Goal: Transaction & Acquisition: Purchase product/service

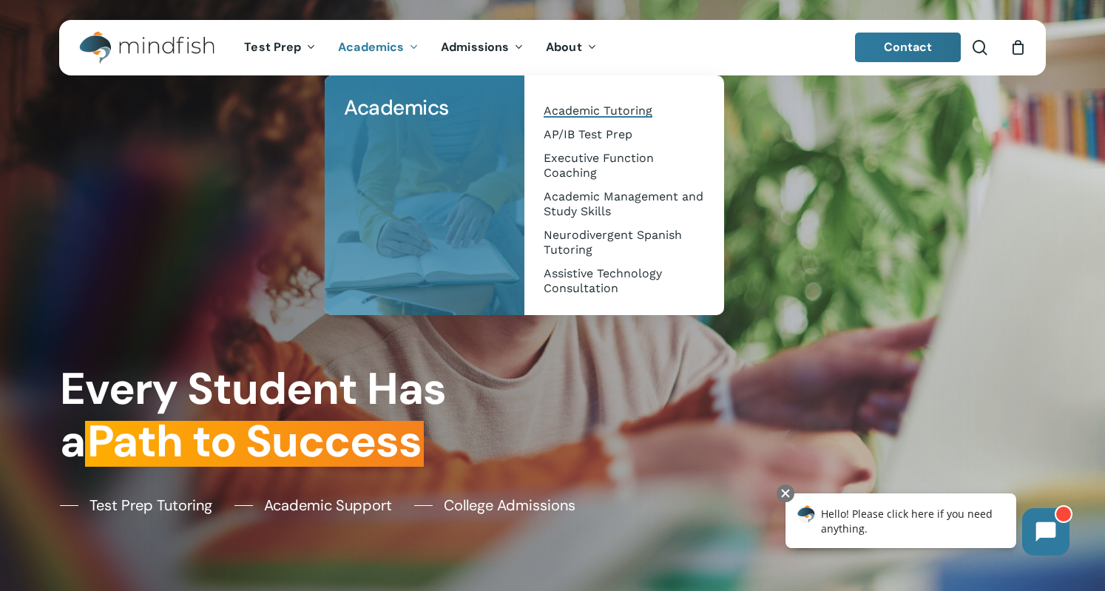
click at [594, 109] on span "Academic Tutoring" at bounding box center [597, 111] width 109 height 14
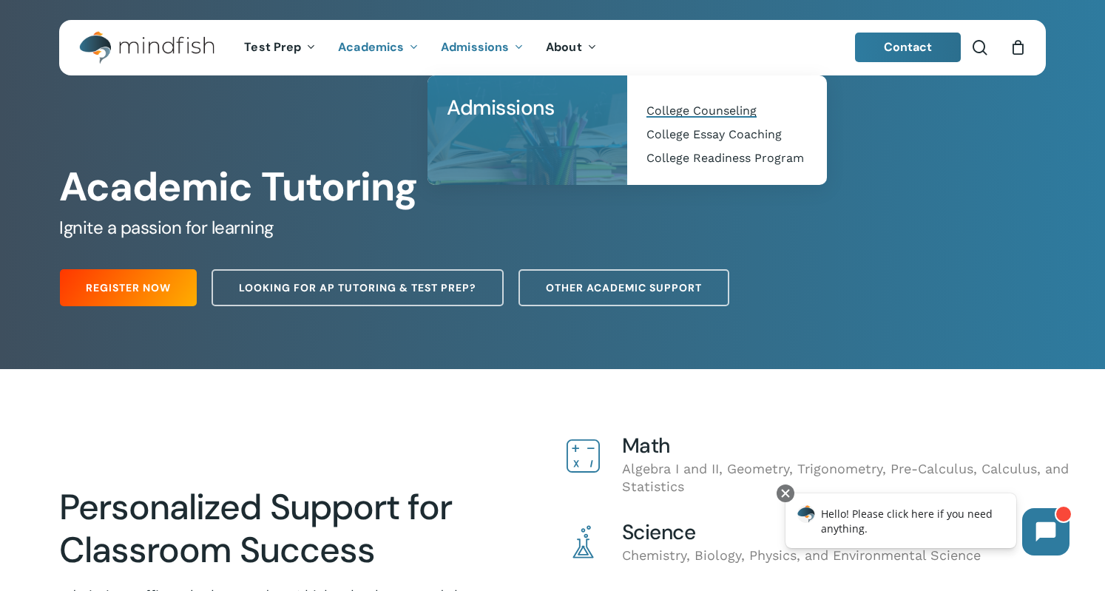
click at [675, 113] on span "College Counseling" at bounding box center [701, 111] width 110 height 14
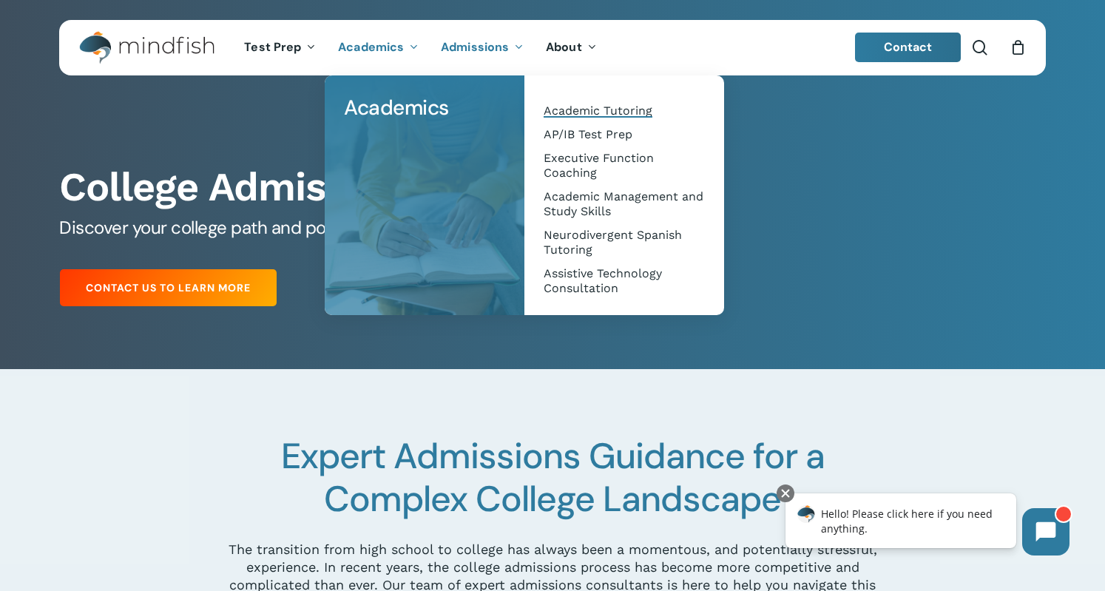
click at [586, 114] on span "Academic Tutoring" at bounding box center [597, 111] width 109 height 14
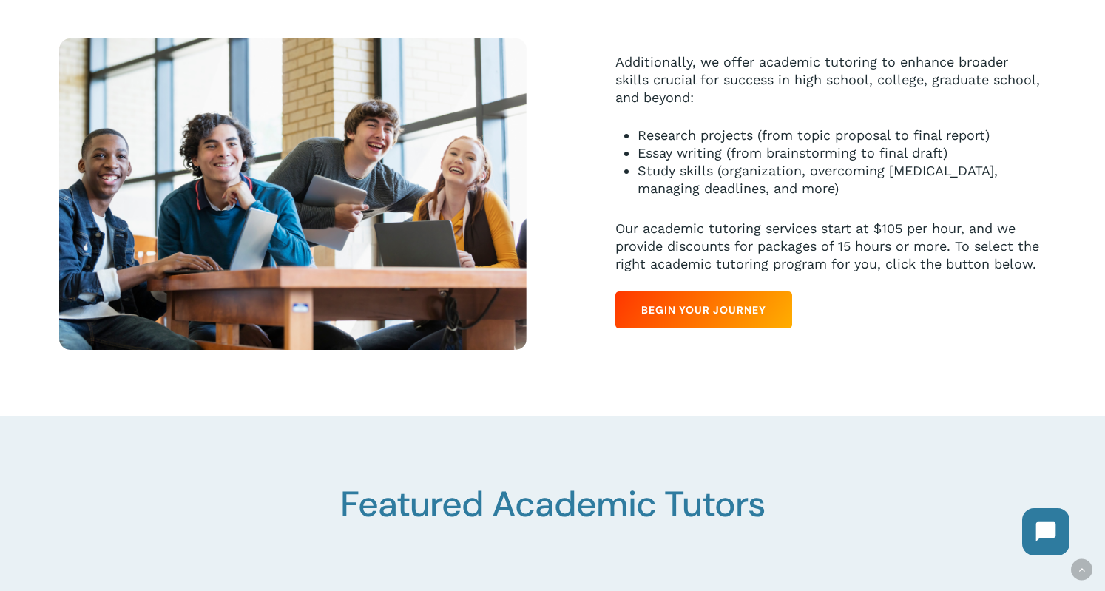
scroll to position [841, 0]
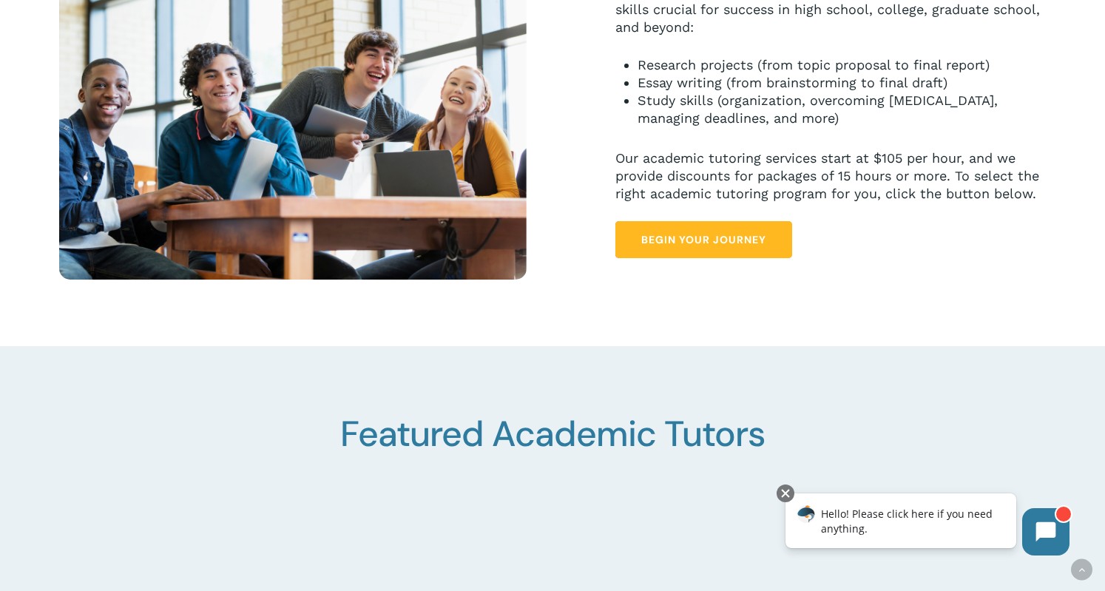
click at [692, 237] on span "Begin Your Journey" at bounding box center [703, 239] width 125 height 15
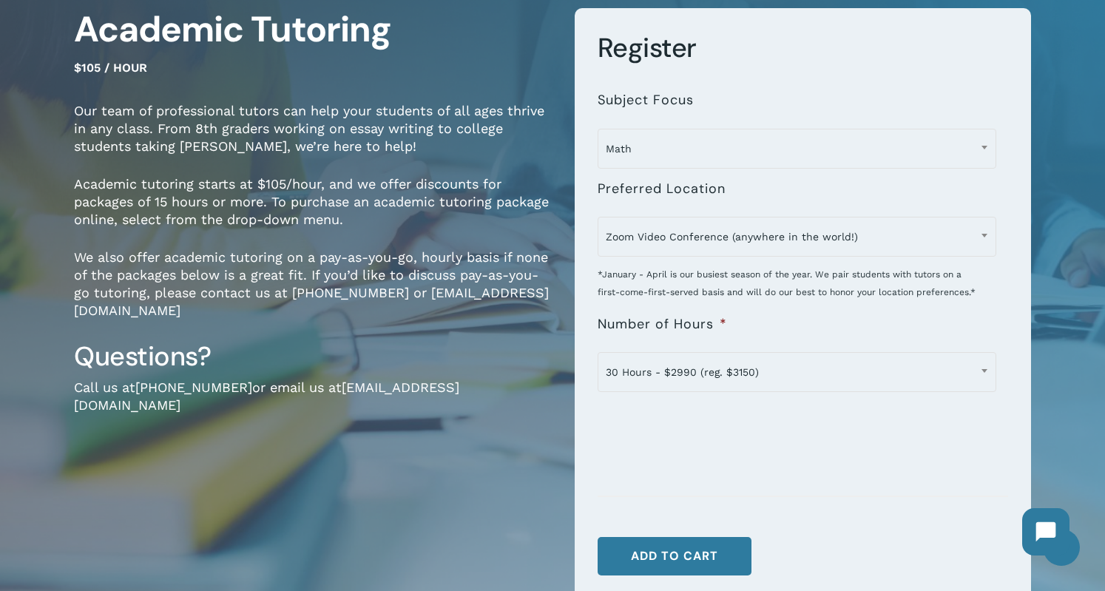
scroll to position [140, 0]
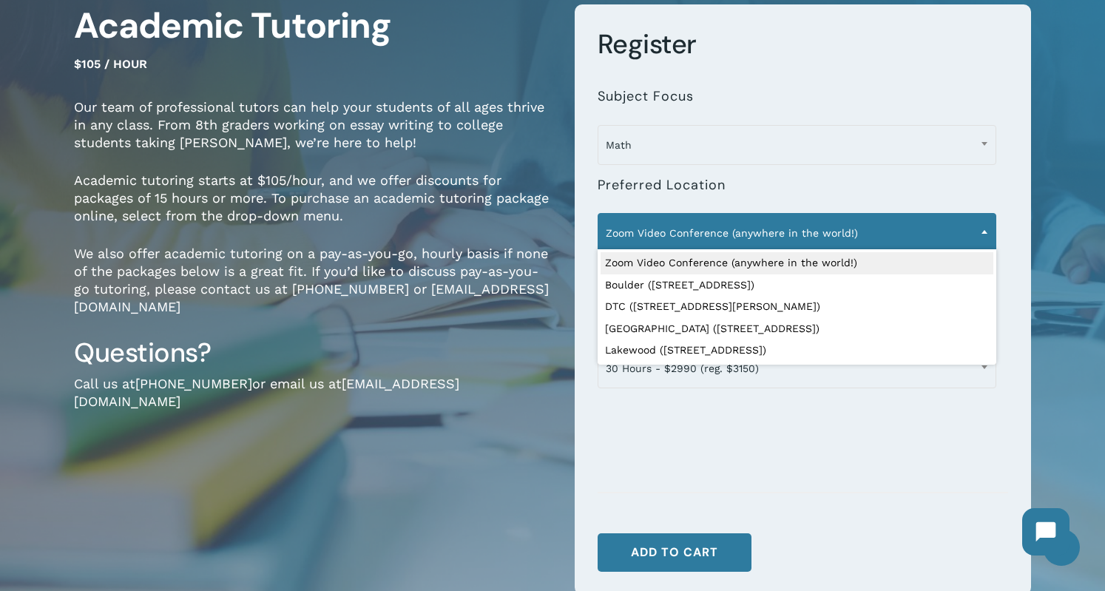
click at [981, 232] on b at bounding box center [984, 232] width 6 height 4
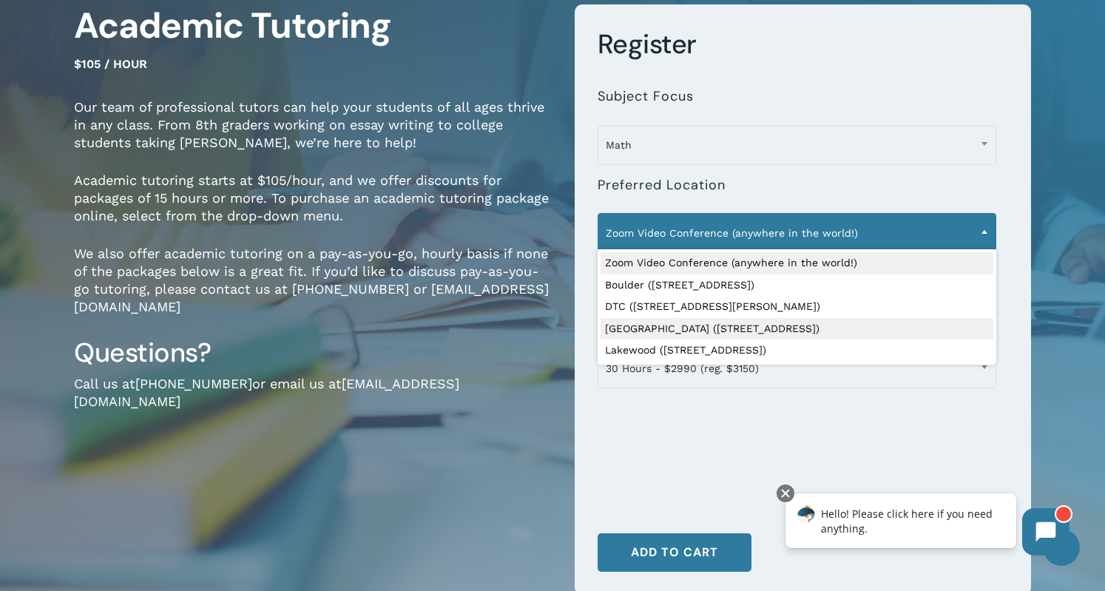
select select "**********"
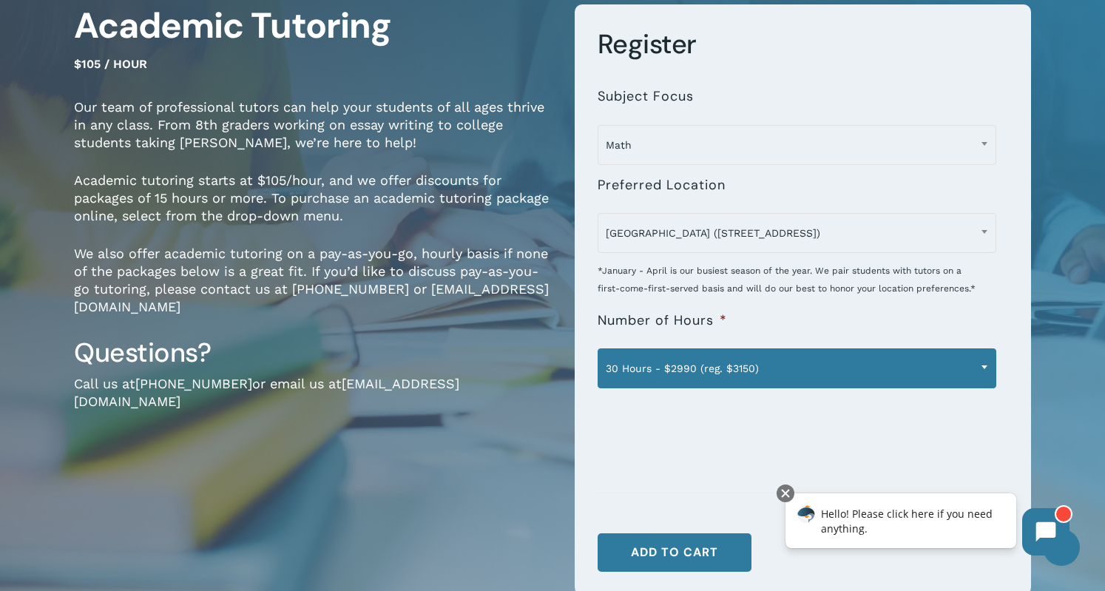
click at [986, 367] on b at bounding box center [984, 367] width 6 height 4
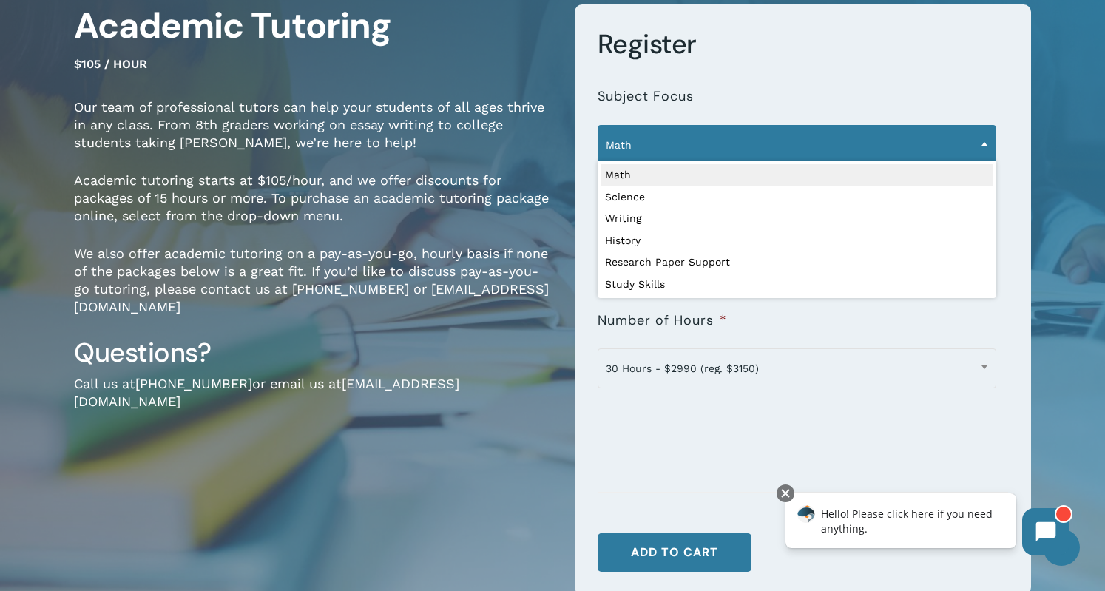
click at [981, 146] on span at bounding box center [984, 143] width 22 height 37
click at [983, 146] on span at bounding box center [984, 143] width 22 height 37
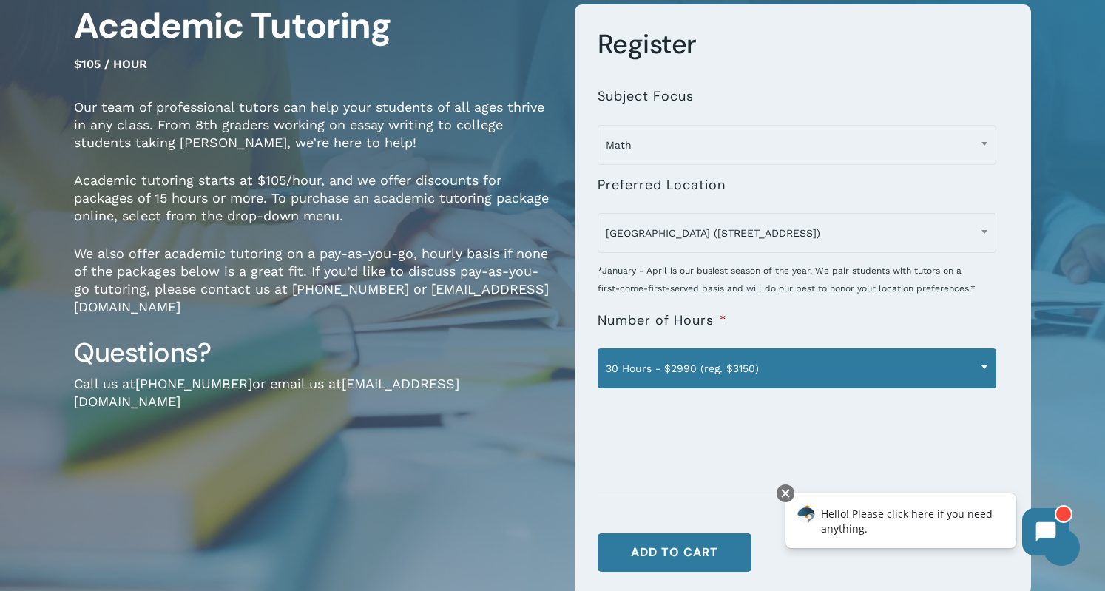
click at [972, 362] on span "30 Hours - $2990 (reg. $3150)" at bounding box center [796, 368] width 397 height 31
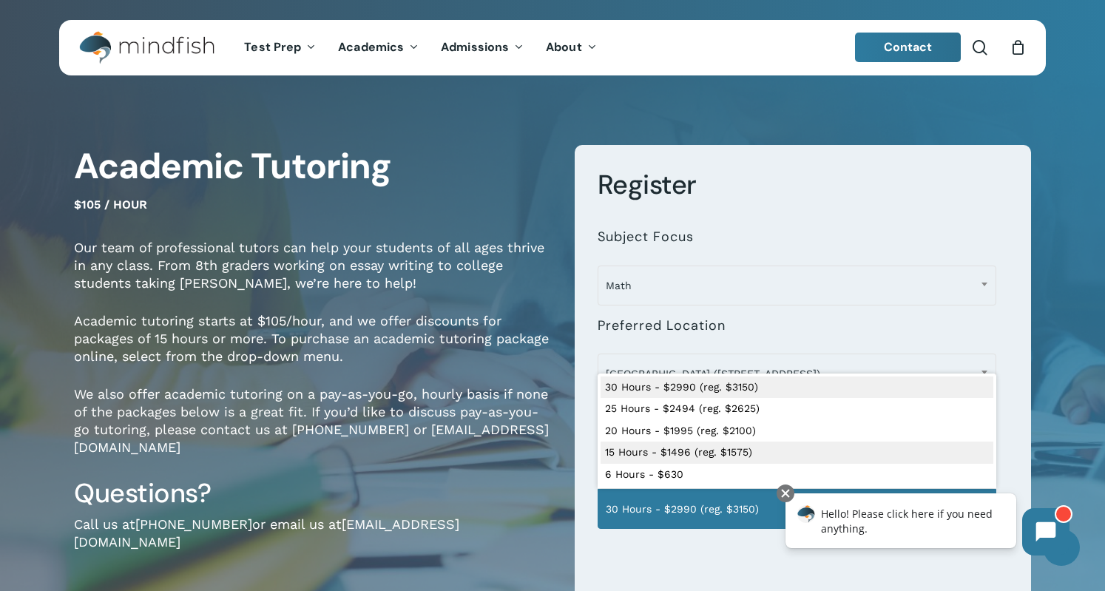
scroll to position [0, 0]
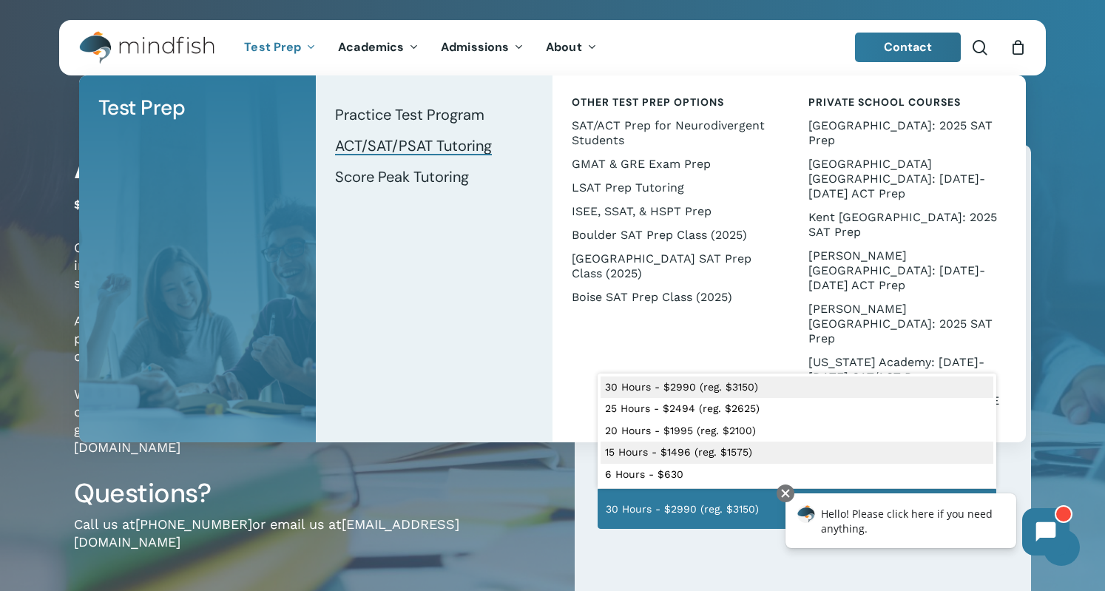
click at [415, 146] on span "ACT/SAT/PSAT Tutoring" at bounding box center [413, 145] width 157 height 19
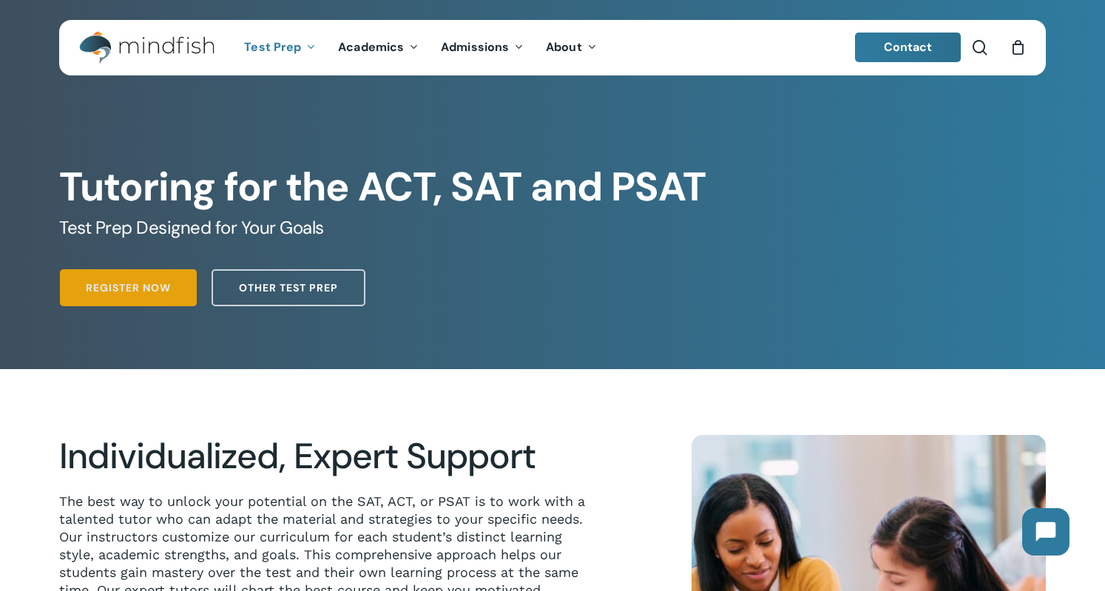
click at [113, 293] on span "Register Now" at bounding box center [128, 287] width 85 height 15
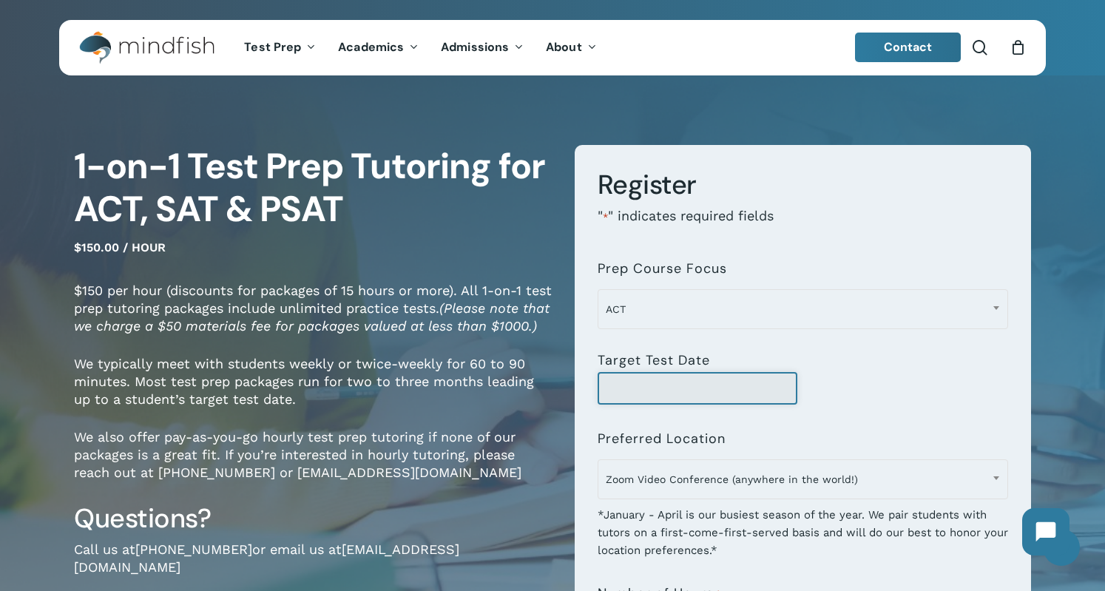
click at [762, 390] on input "Target Test Date" at bounding box center [697, 388] width 200 height 33
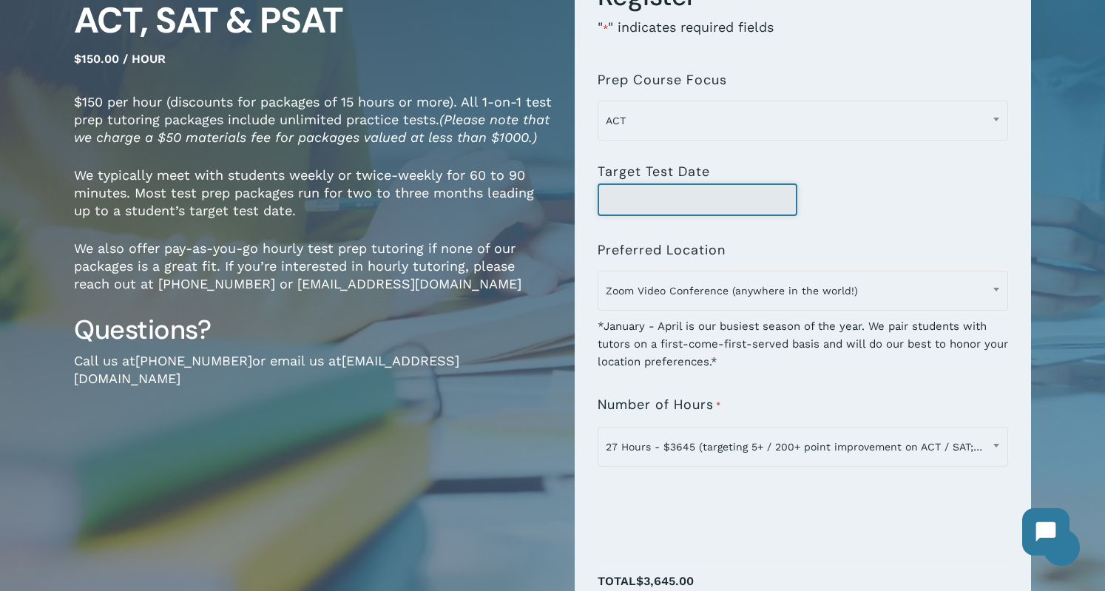
scroll to position [189, 0]
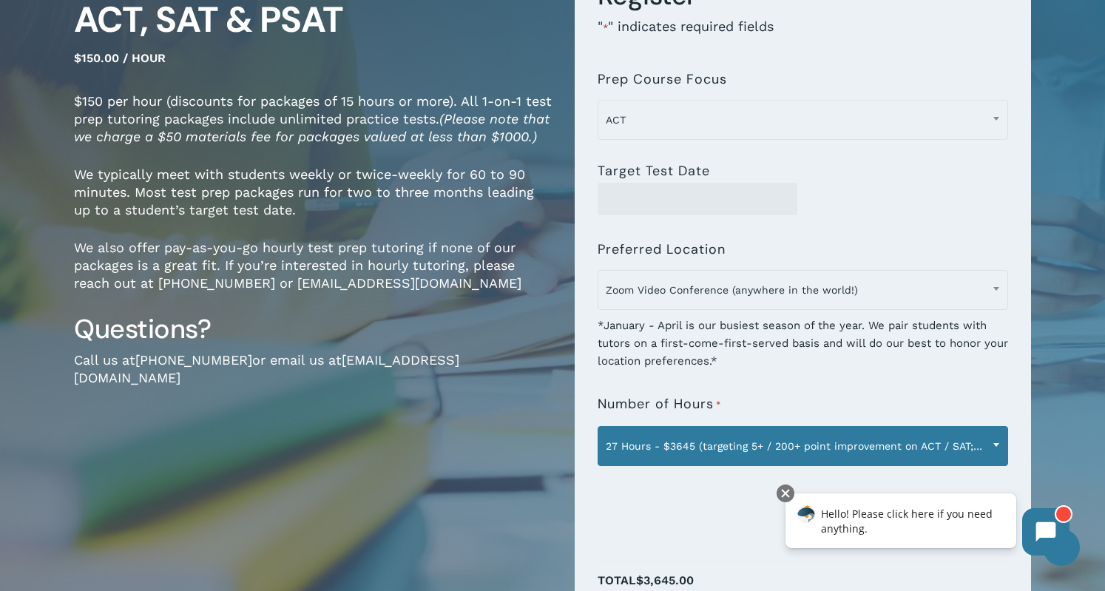
click at [992, 444] on span at bounding box center [996, 444] width 22 height 37
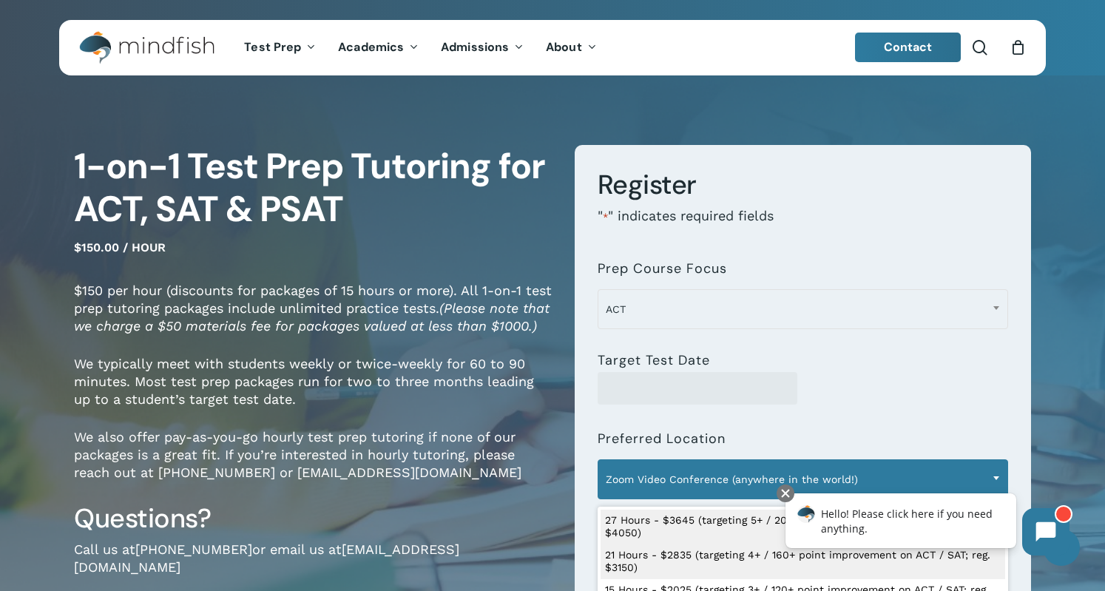
scroll to position [0, 0]
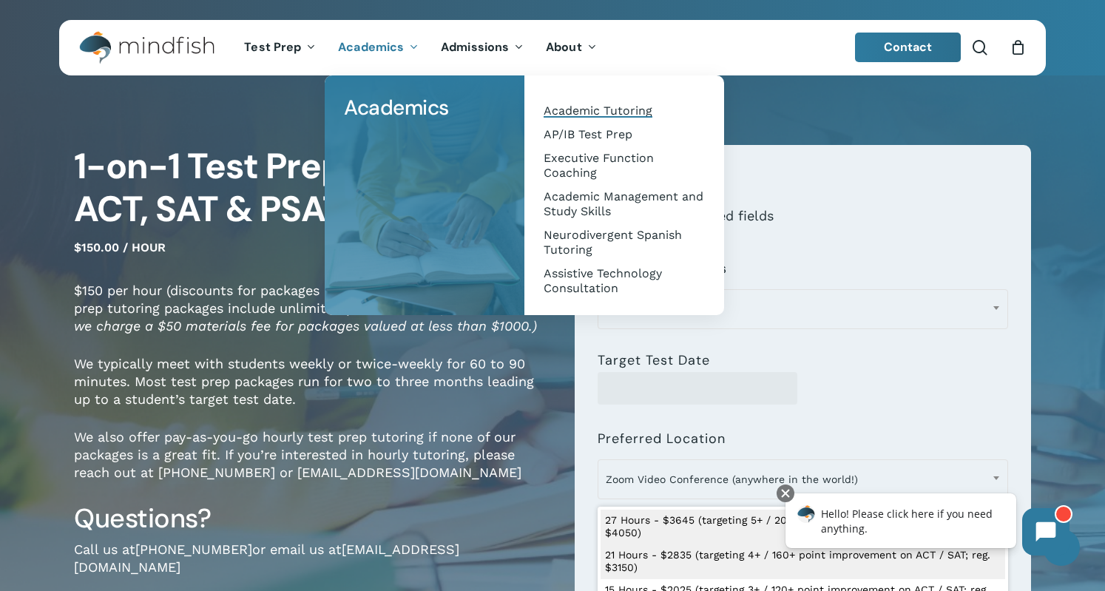
click at [590, 106] on span "Academic Tutoring" at bounding box center [597, 111] width 109 height 14
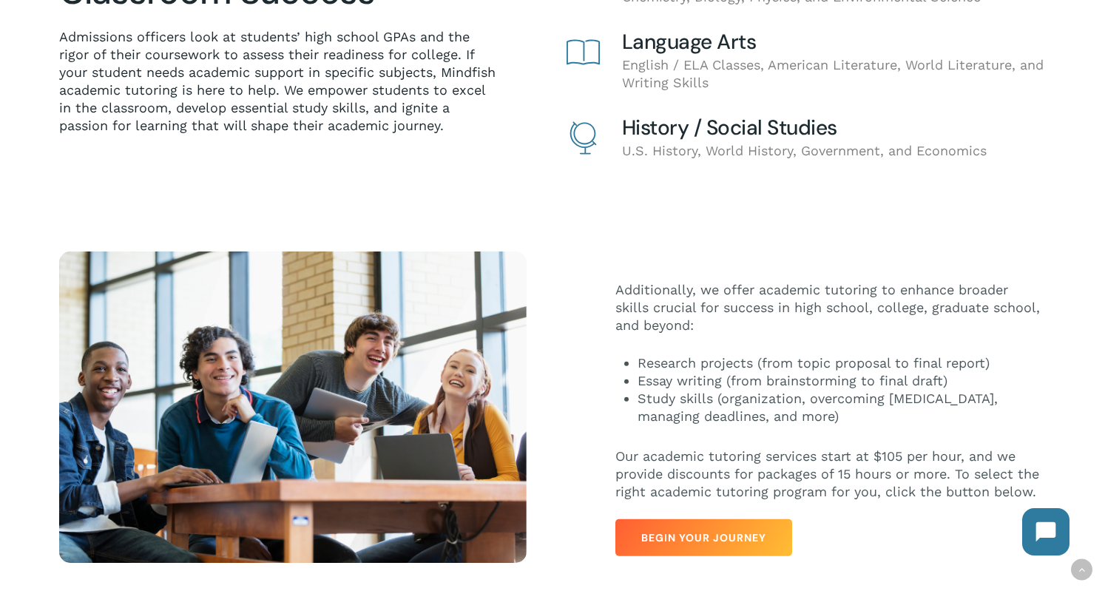
scroll to position [601, 0]
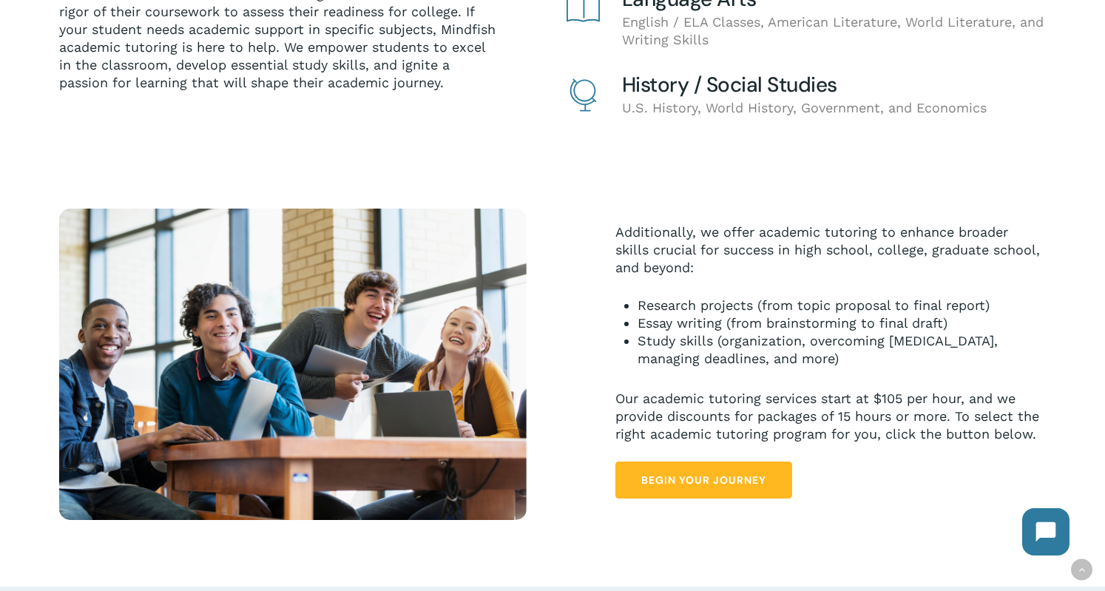
click at [711, 481] on span "Begin Your Journey" at bounding box center [703, 479] width 125 height 15
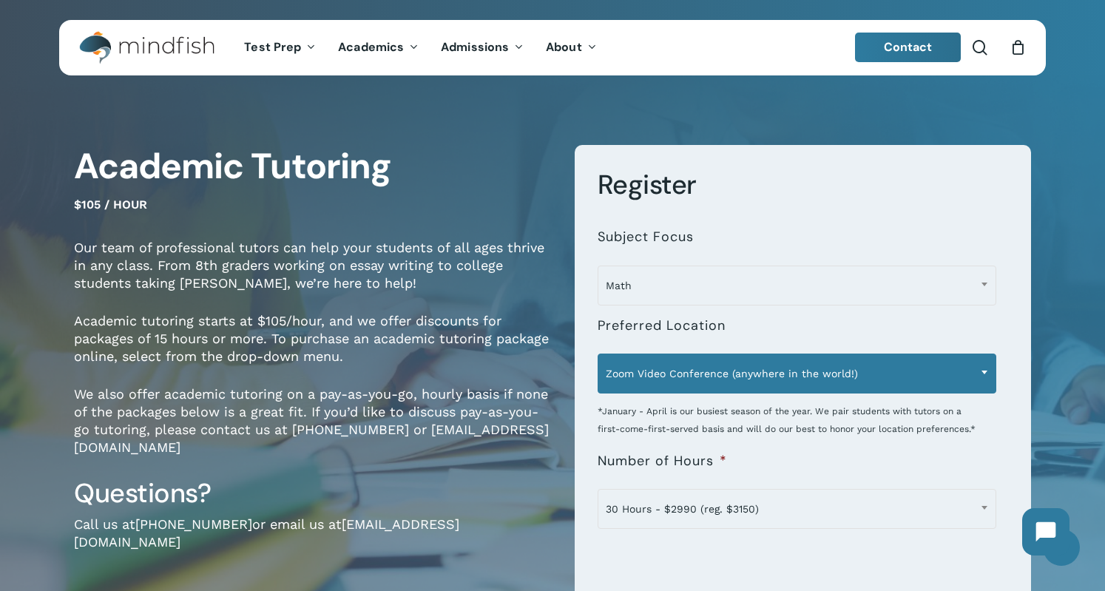
click at [817, 378] on span "Zoom Video Conference (anywhere in the world!)" at bounding box center [796, 373] width 397 height 31
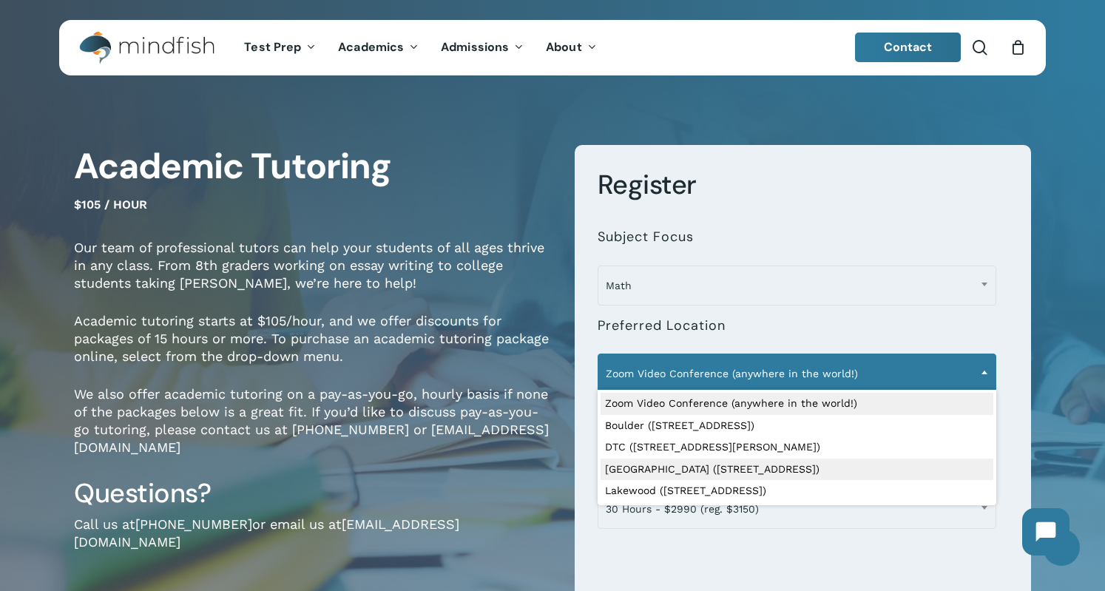
select select "**********"
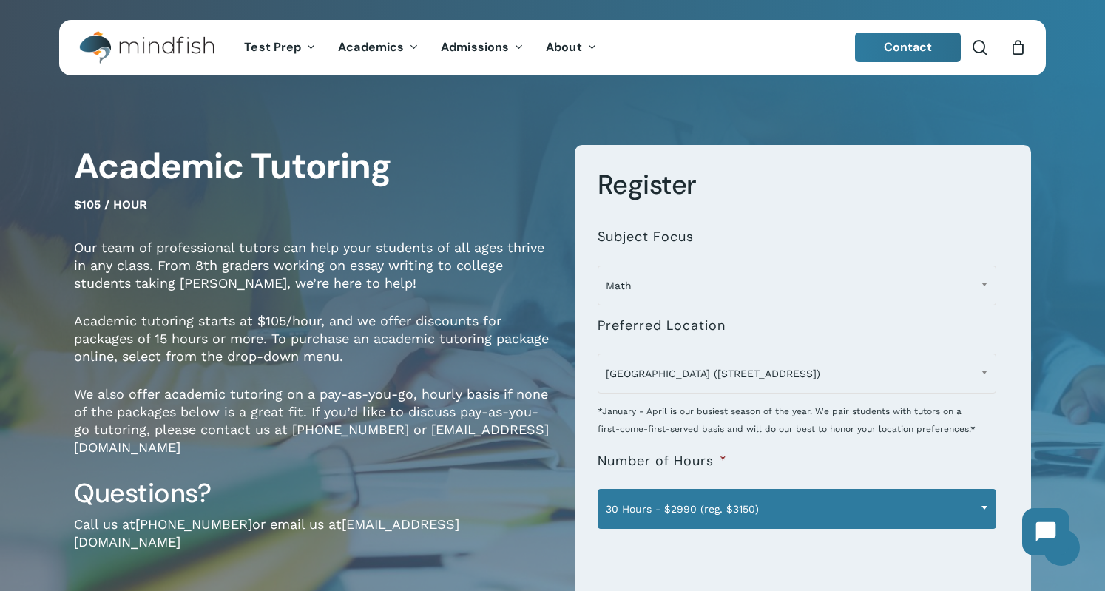
click at [752, 499] on span "30 Hours - $2990 (reg. $3150)" at bounding box center [796, 508] width 397 height 31
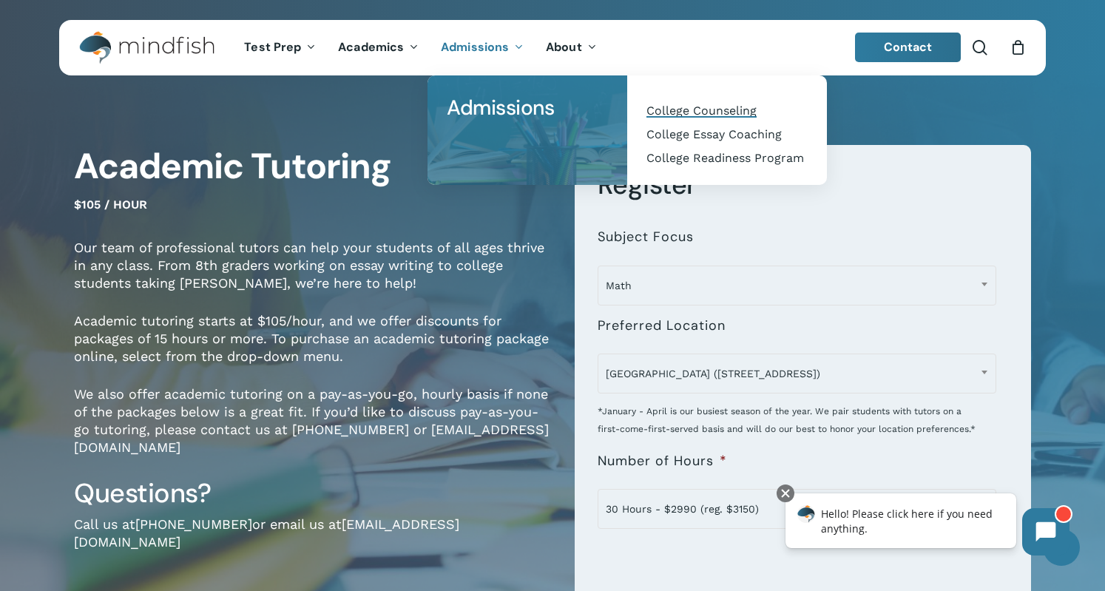
click at [691, 107] on span "College Counseling" at bounding box center [701, 111] width 110 height 14
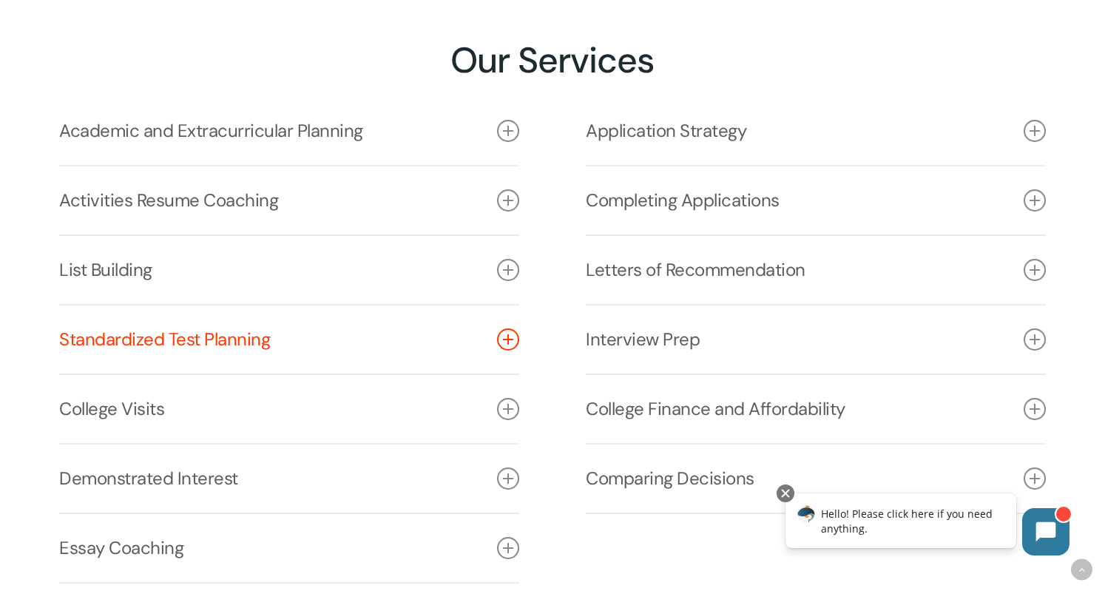
scroll to position [1996, 0]
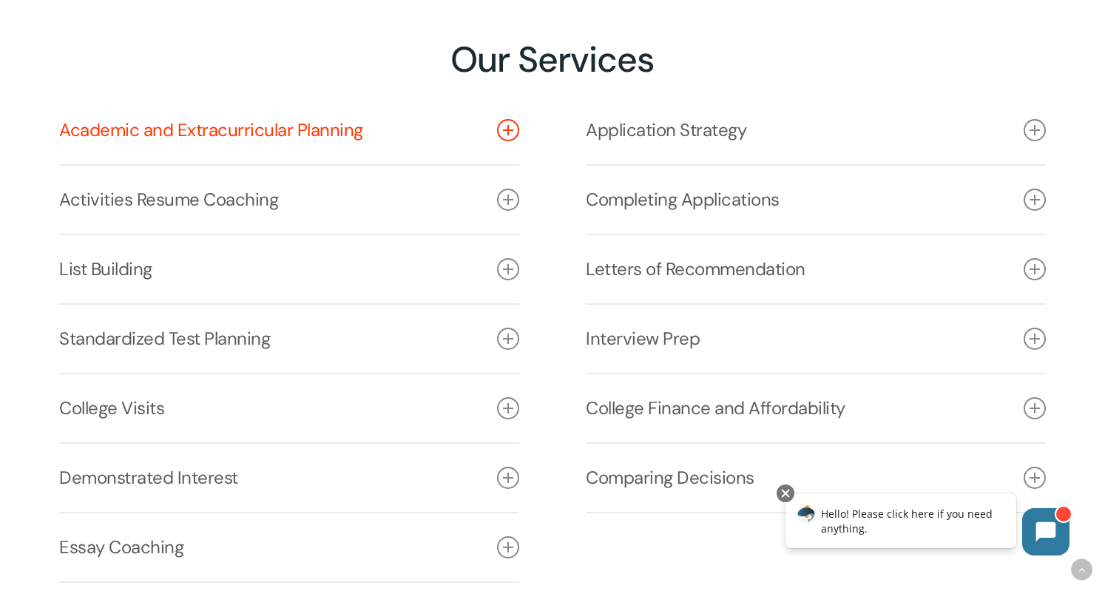
click at [504, 128] on icon at bounding box center [508, 130] width 22 height 22
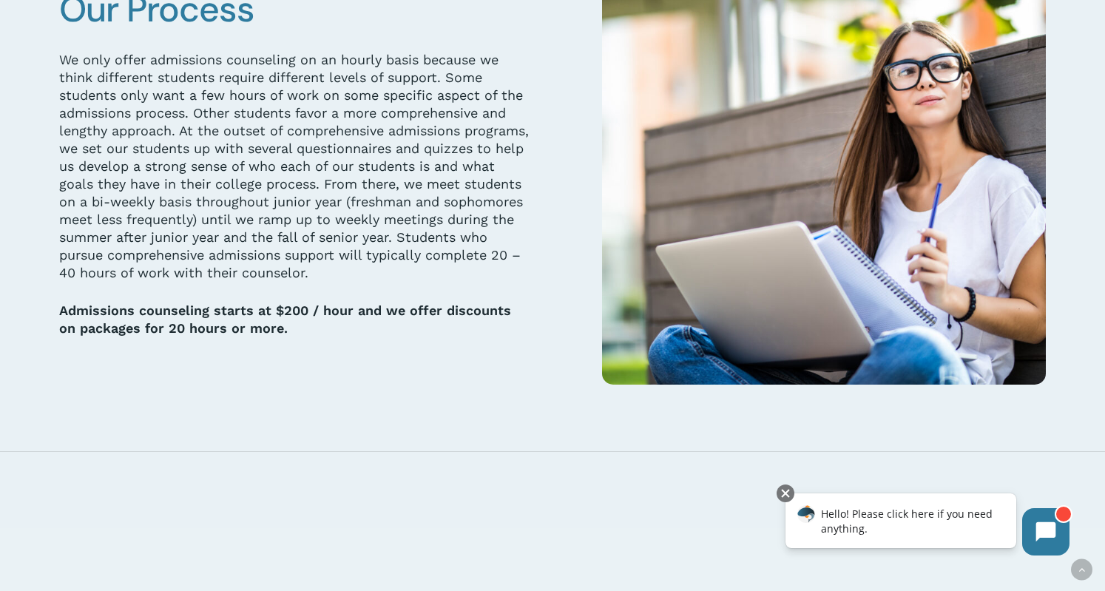
scroll to position [3419, 0]
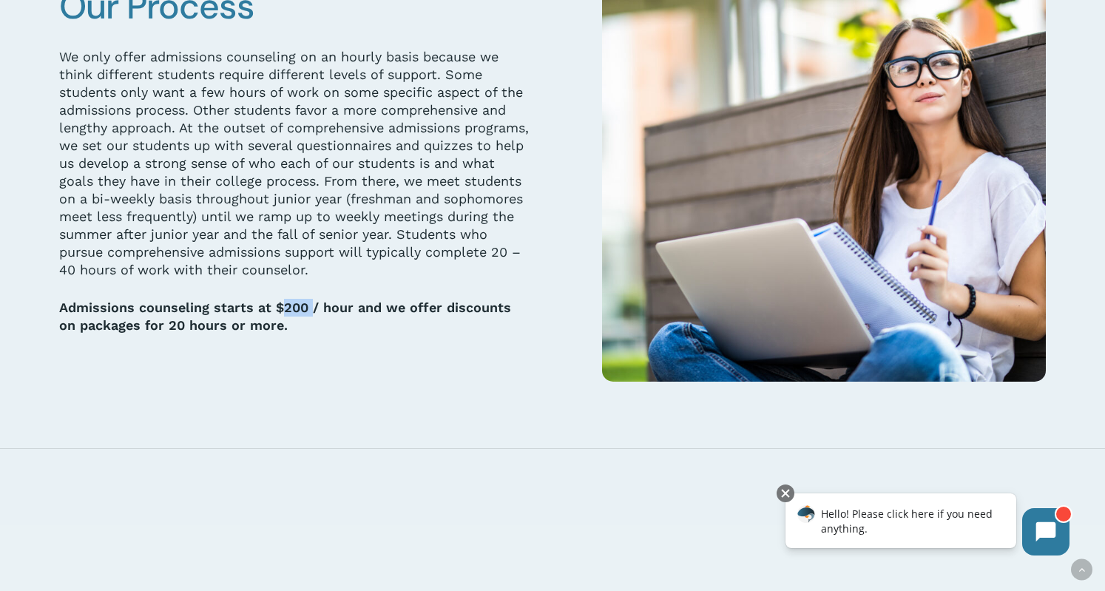
drag, startPoint x: 277, startPoint y: 305, endPoint x: 310, endPoint y: 304, distance: 33.3
click at [311, 304] on strong "Admissions counseling starts at $200 / hour and we offer discounts on packages …" at bounding box center [285, 315] width 452 height 33
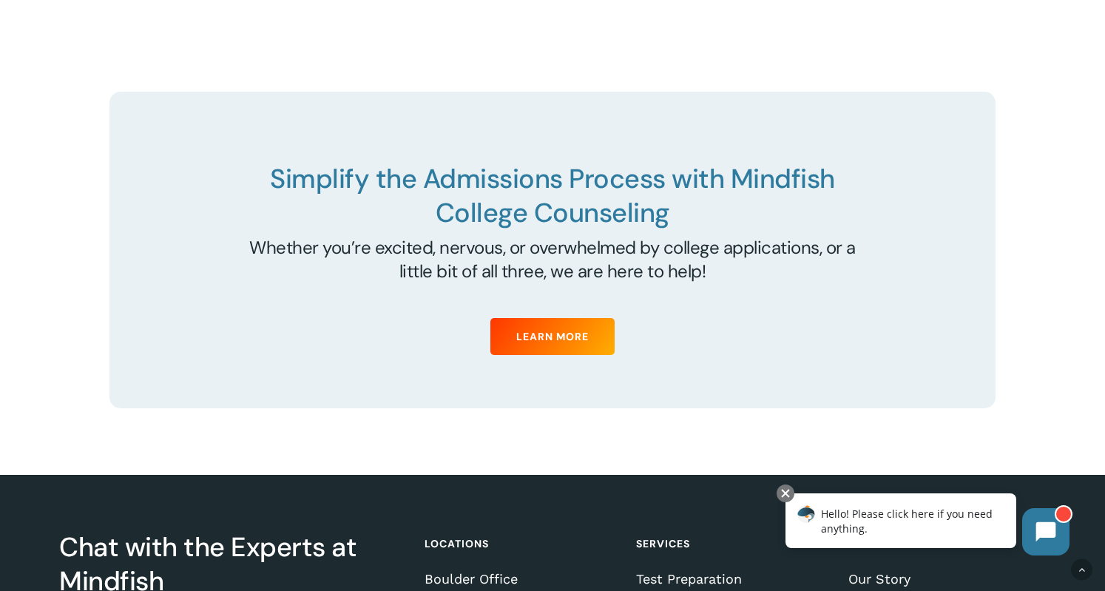
scroll to position [5586, 0]
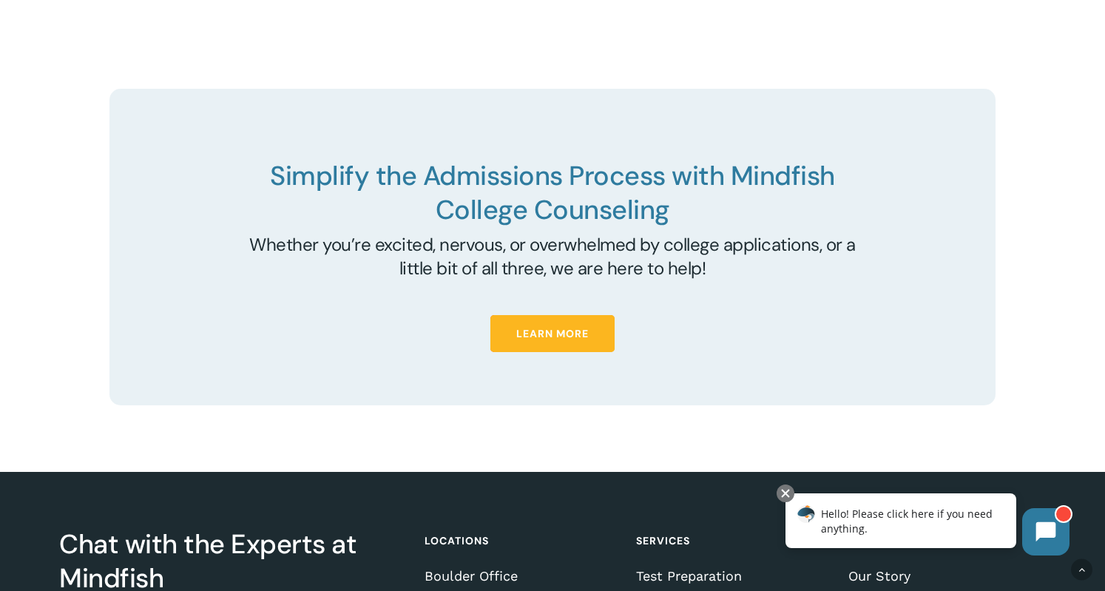
click at [559, 331] on span "Learn More" at bounding box center [552, 333] width 72 height 15
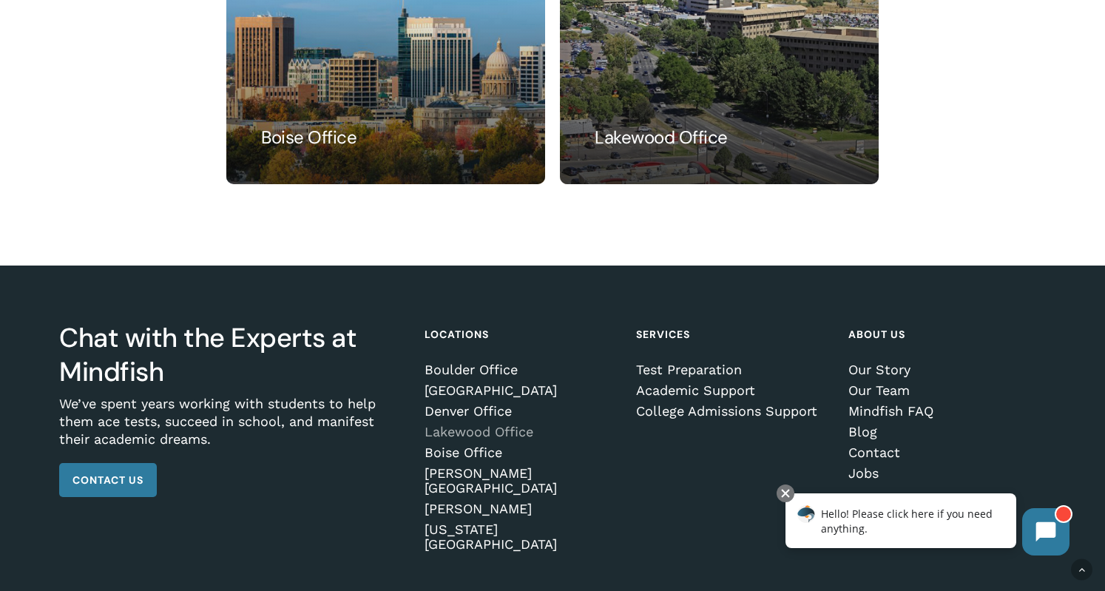
scroll to position [1313, 0]
click at [676, 418] on link "College Admissions Support" at bounding box center [732, 411] width 192 height 15
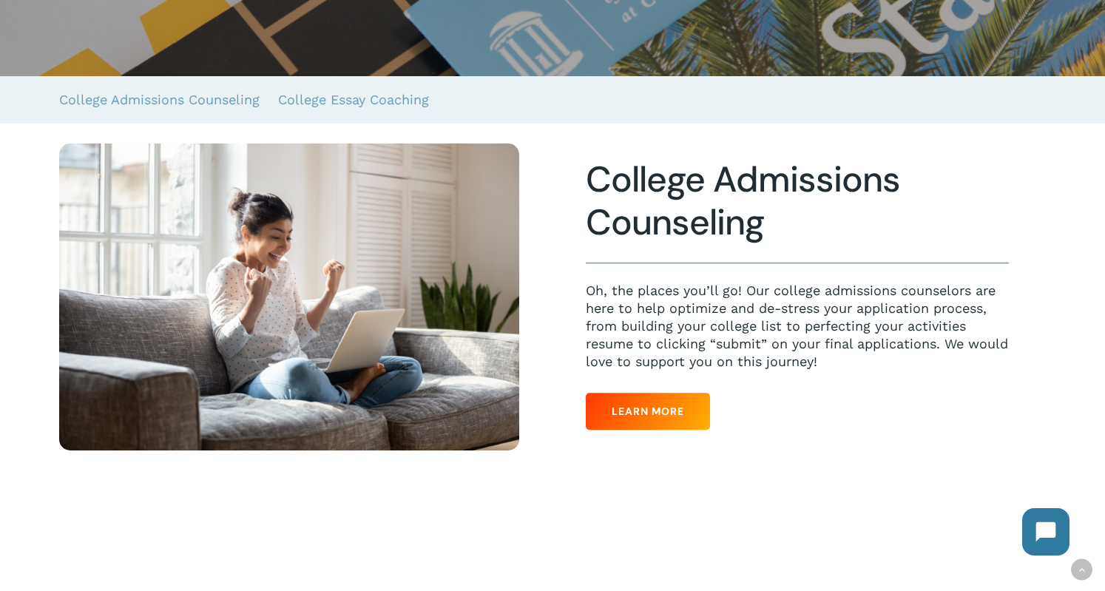
scroll to position [331, 0]
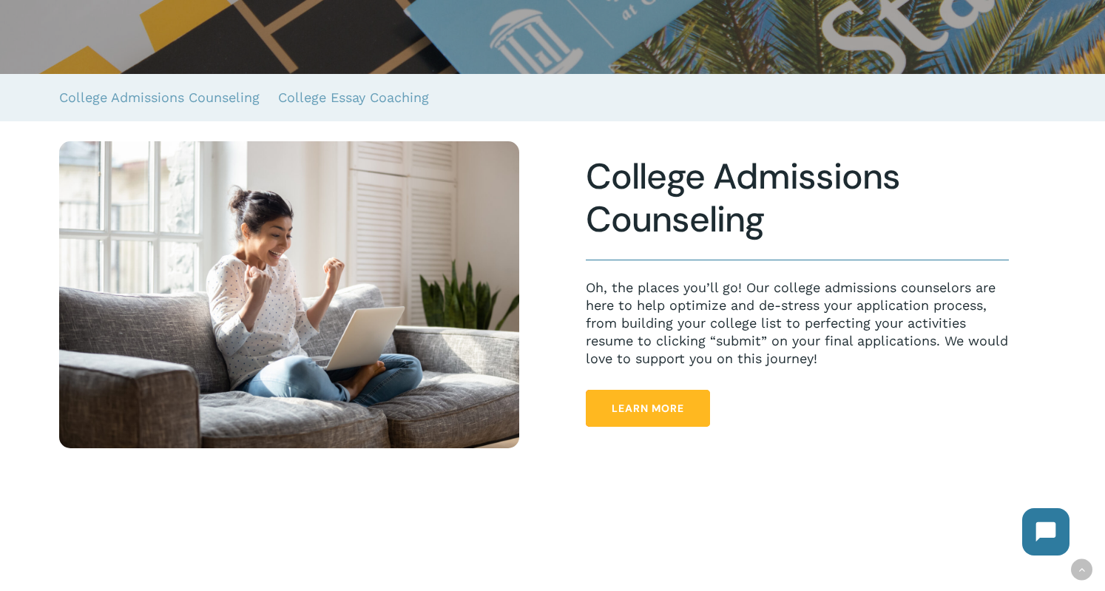
click at [693, 393] on link "Learn More" at bounding box center [648, 408] width 124 height 37
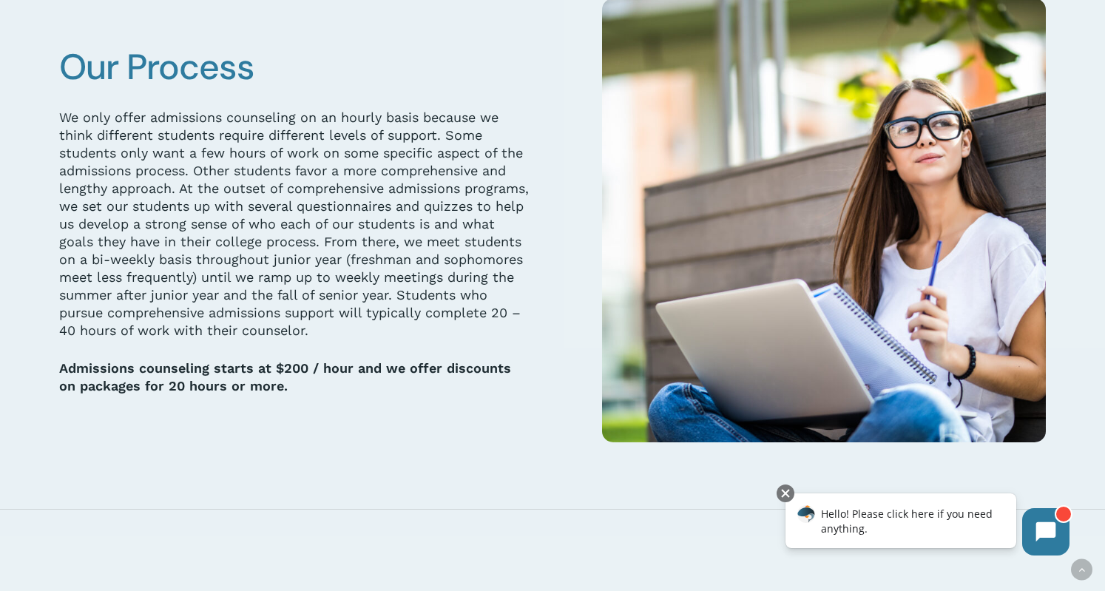
scroll to position [3049, 0]
